Goal: Information Seeking & Learning: Learn about a topic

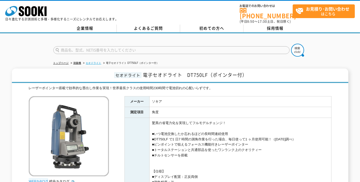
click at [95, 62] on link "セオドライト" at bounding box center [94, 63] width 16 height 3
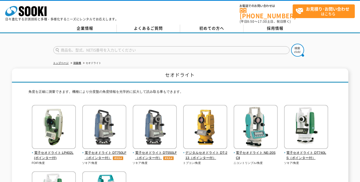
scroll to position [86, 0]
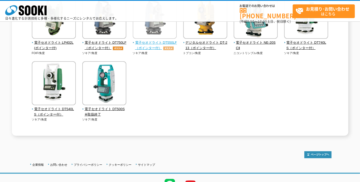
click at [160, 40] on span "電子セオドライト DT550LF（ポインター付）" at bounding box center [155, 45] width 44 height 11
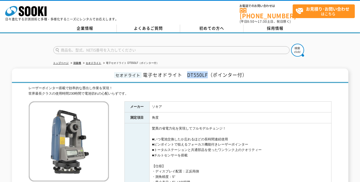
drag, startPoint x: 208, startPoint y: 71, endPoint x: 185, endPoint y: 73, distance: 23.1
click at [185, 73] on span "電子セオドライト　DT550LF（ポインター付）" at bounding box center [195, 74] width 104 height 7
copy span "DT550LF"
